Goal: Check status: Check status

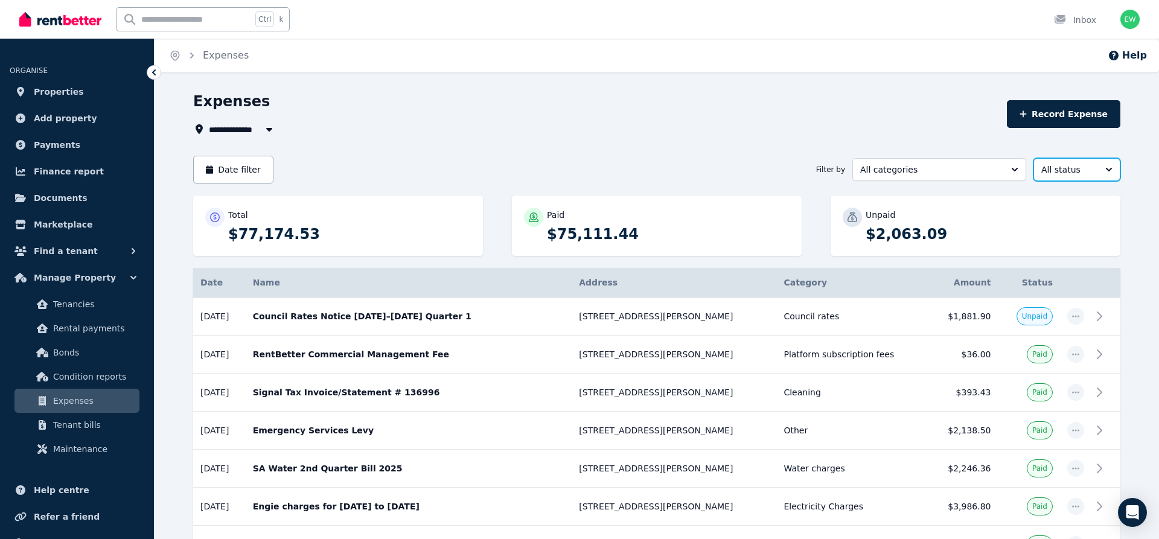
drag, startPoint x: 1059, startPoint y: 173, endPoint x: 1047, endPoint y: 166, distance: 14.1
click at [1059, 172] on span "All status" at bounding box center [1068, 170] width 54 height 12
click at [1066, 238] on span "Unpaid" at bounding box center [1070, 240] width 58 height 12
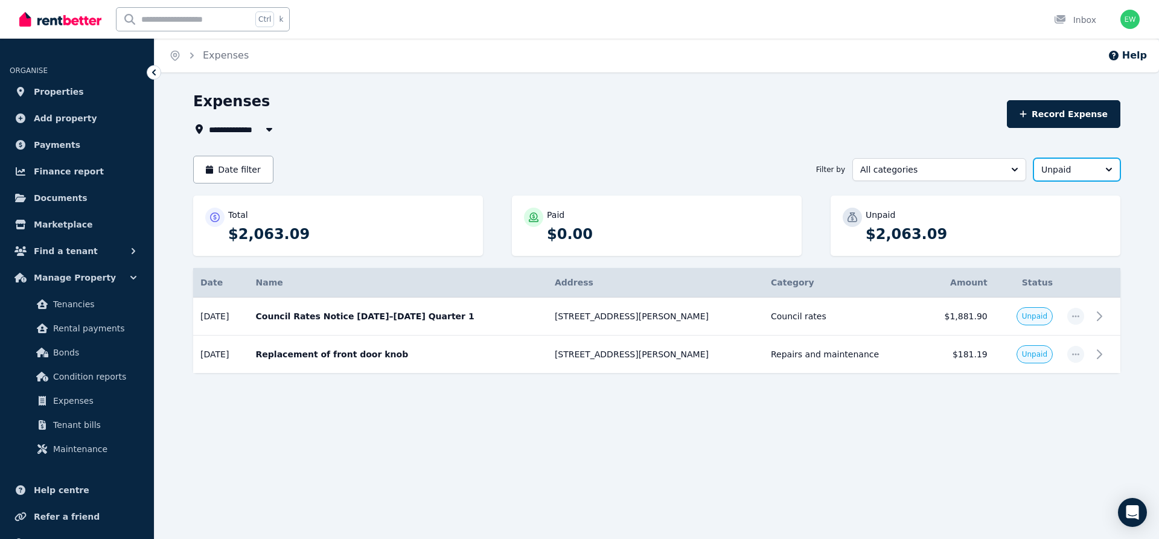
click at [1062, 168] on span "Unpaid" at bounding box center [1068, 170] width 54 height 12
click at [1058, 197] on span "All status" at bounding box center [1070, 197] width 58 height 12
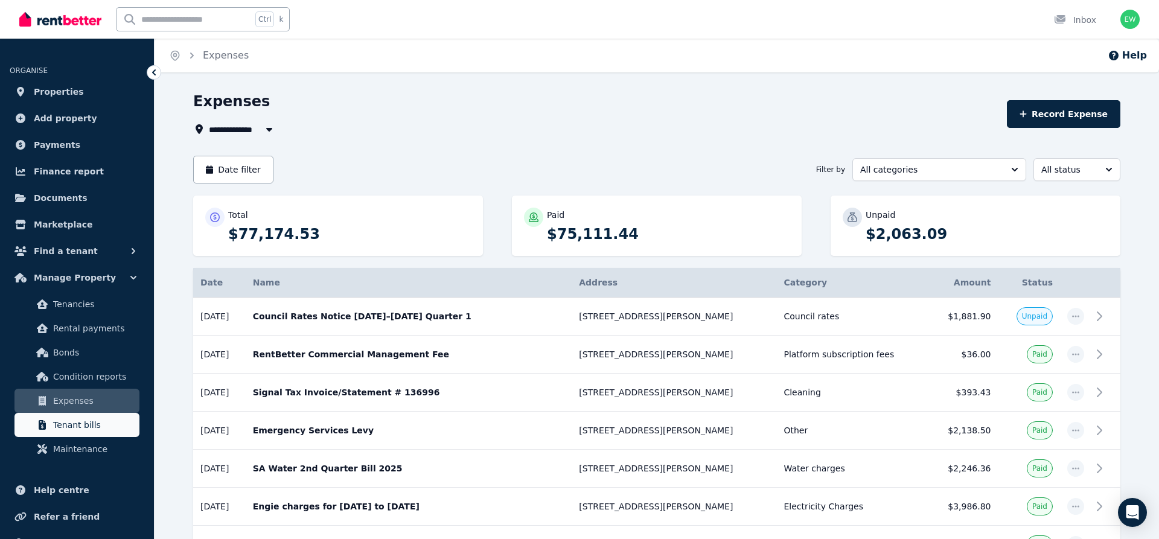
click at [112, 421] on span "Tenant bills" at bounding box center [93, 425] width 81 height 14
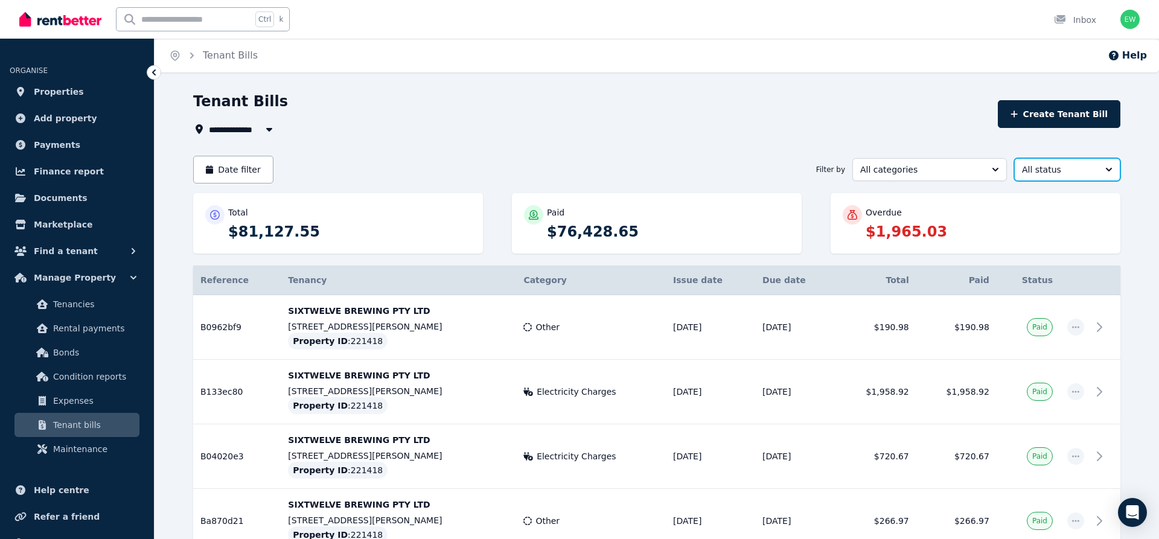
click at [1075, 172] on span "All status" at bounding box center [1059, 170] width 74 height 12
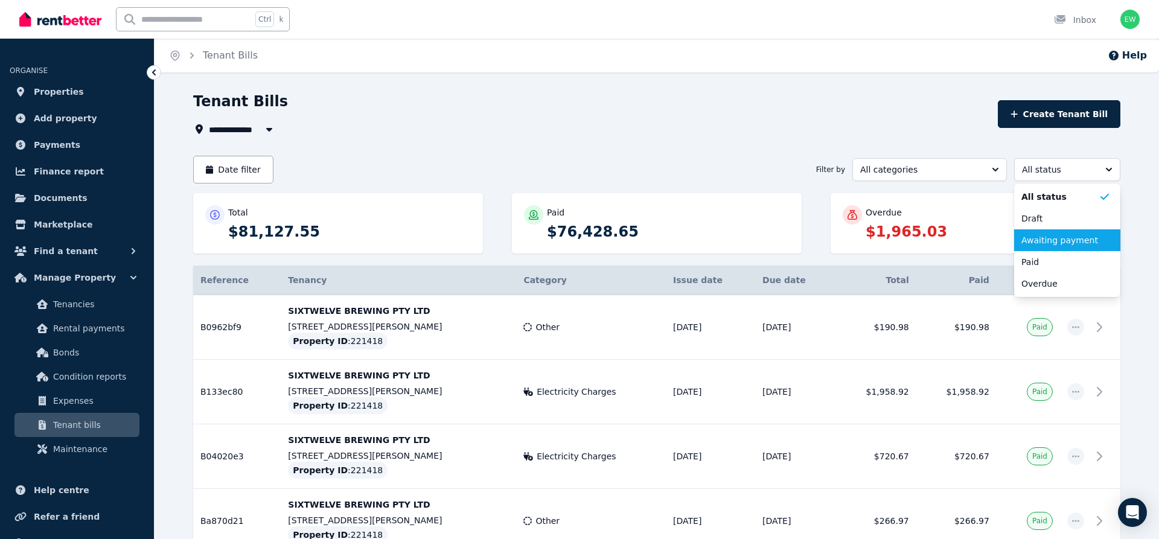
click at [1076, 244] on span "Awaiting payment" at bounding box center [1059, 240] width 77 height 12
